Goal: Check status: Check status

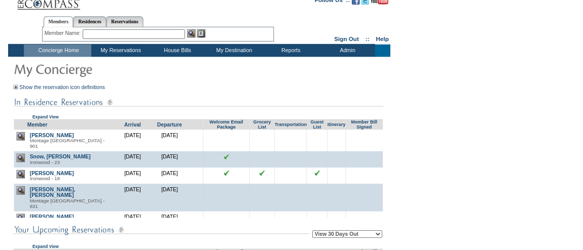
scroll to position [14, 0]
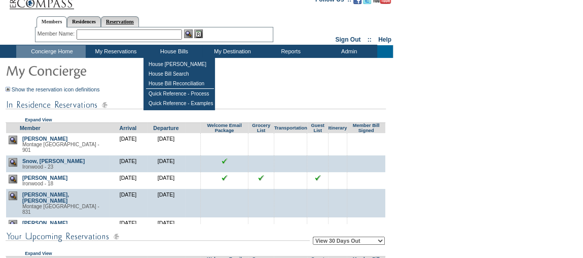
click at [134, 20] on link "Reservations" at bounding box center [120, 21] width 38 height 11
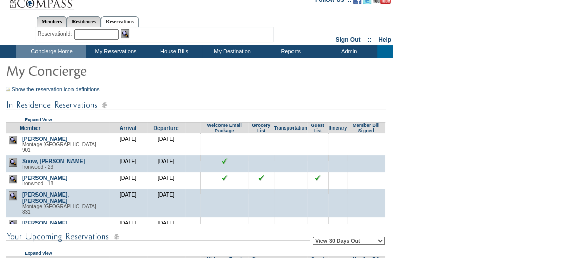
click at [106, 33] on input "text" at bounding box center [96, 34] width 45 height 10
paste input "1808137"
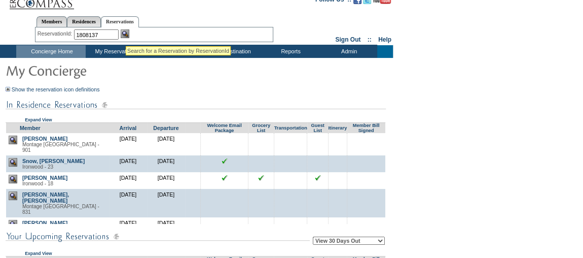
type input "1808137"
click at [127, 34] on img at bounding box center [125, 33] width 9 height 9
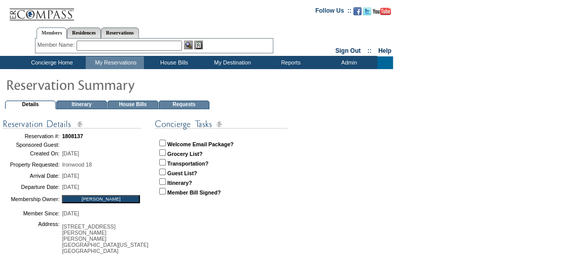
click at [137, 103] on td "House Bills" at bounding box center [132, 104] width 51 height 9
